Goal: Task Accomplishment & Management: Manage account settings

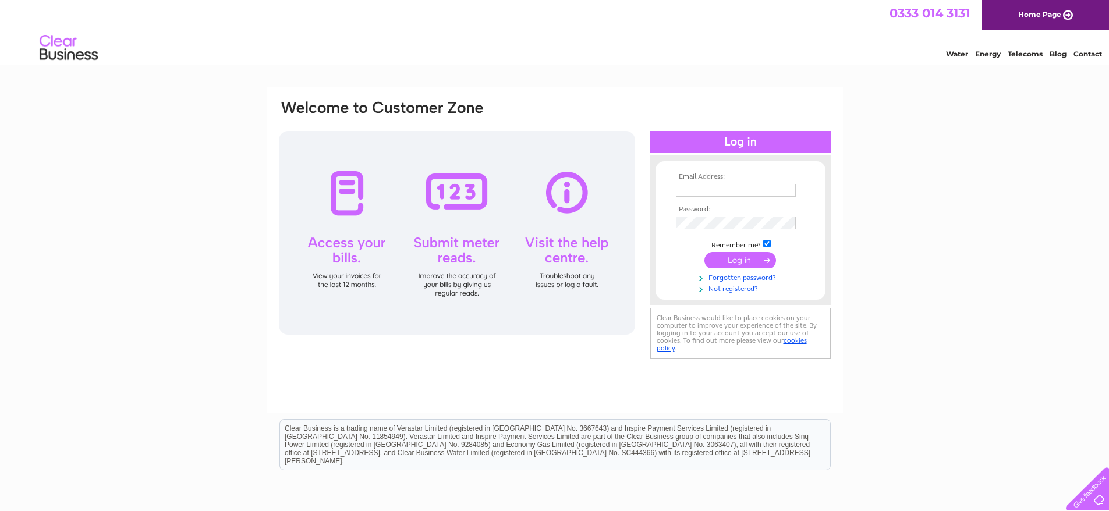
type input "accounts@editshare.co.uk"
click at [740, 263] on input "submit" at bounding box center [740, 260] width 72 height 16
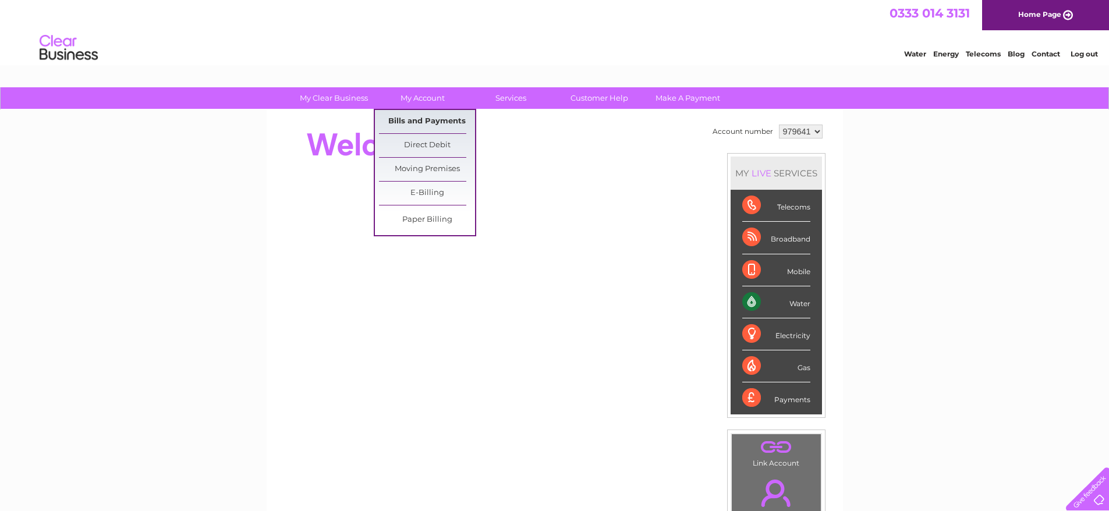
click at [428, 125] on link "Bills and Payments" at bounding box center [427, 121] width 96 height 23
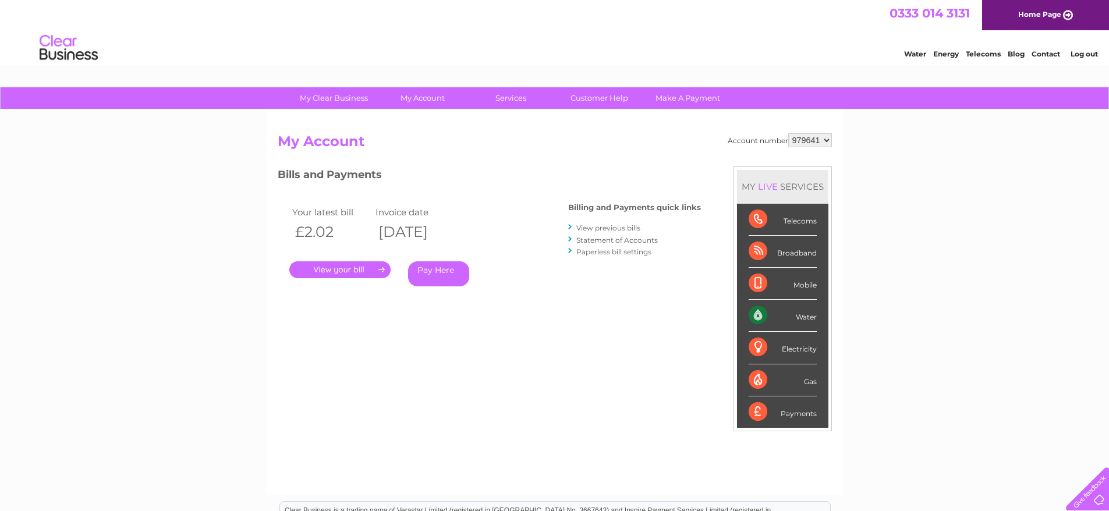
click at [353, 274] on link "." at bounding box center [339, 269] width 101 height 17
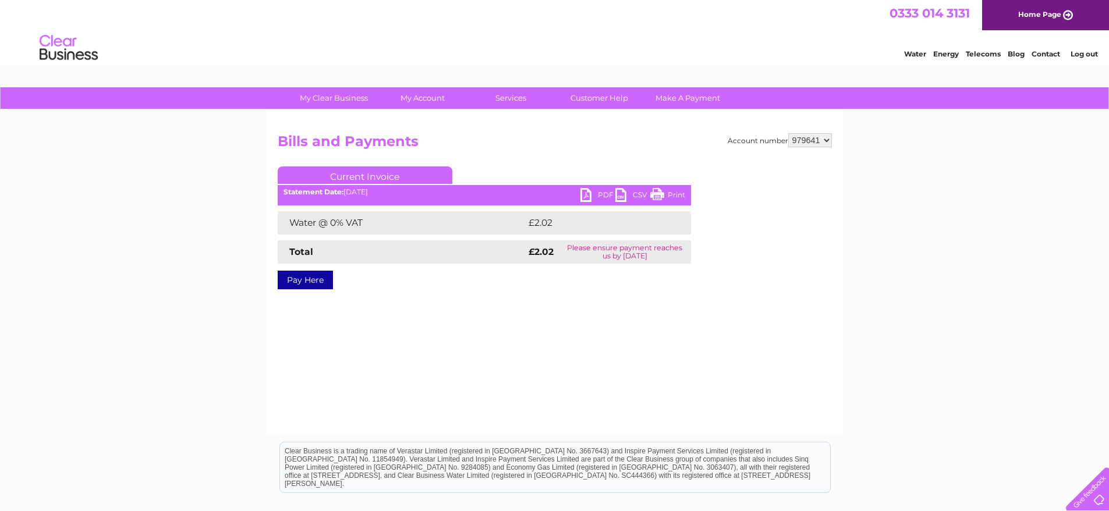
click at [588, 193] on link "PDF" at bounding box center [597, 196] width 35 height 17
